Goal: Navigation & Orientation: Go to known website

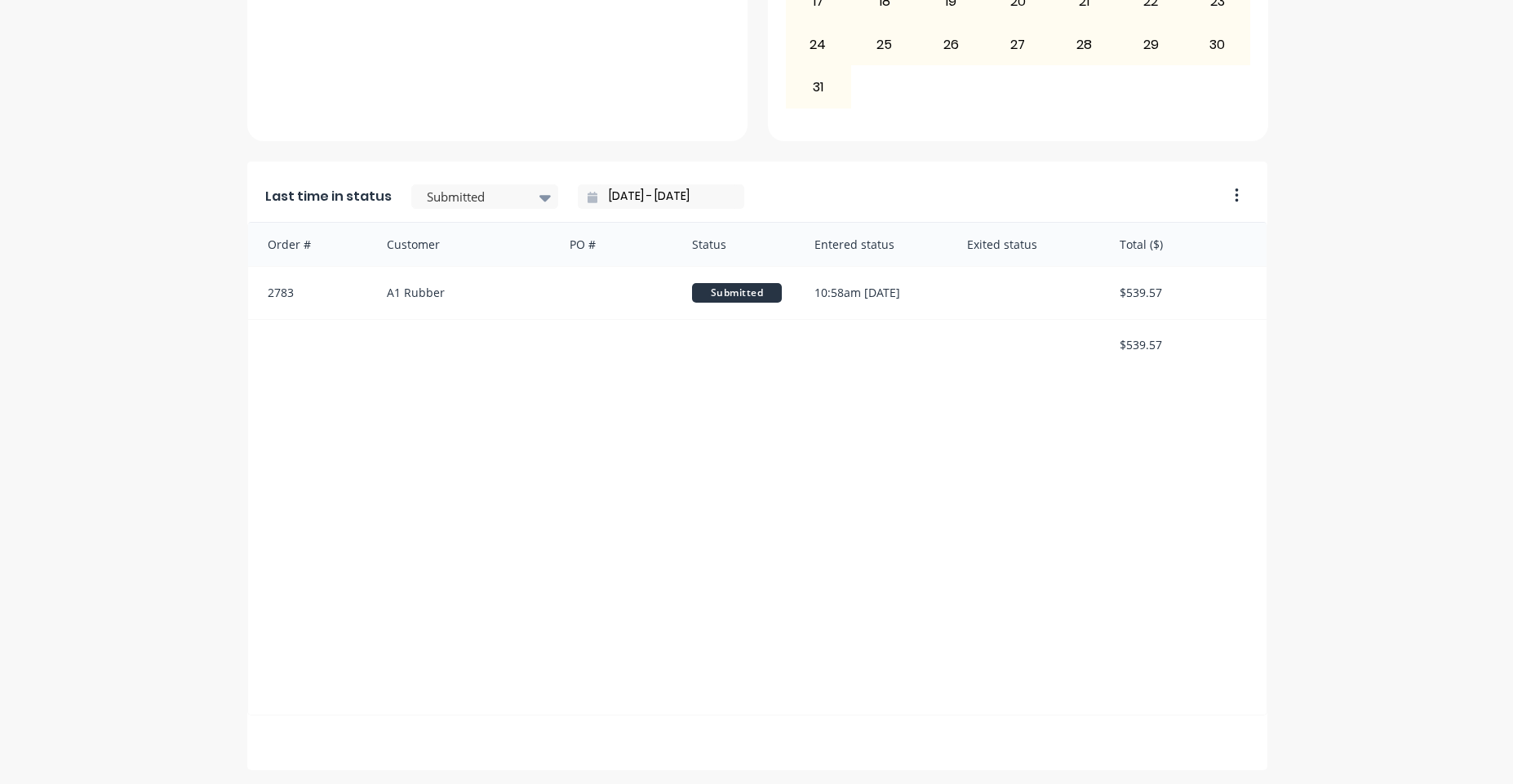
scroll to position [778, 0]
